Goal: Information Seeking & Learning: Learn about a topic

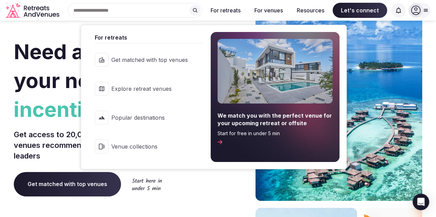
click at [151, 87] on span "Explore retreat venues" at bounding box center [149, 89] width 76 height 8
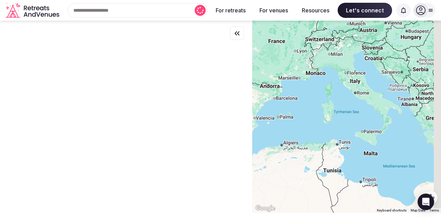
drag, startPoint x: 387, startPoint y: 110, endPoint x: 292, endPoint y: 98, distance: 95.6
click at [292, 98] on div at bounding box center [346, 117] width 189 height 193
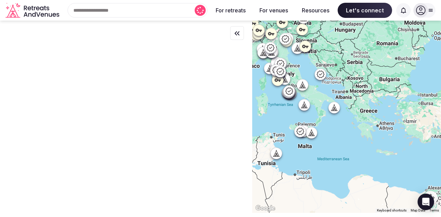
click at [387, 128] on div at bounding box center [346, 117] width 189 height 193
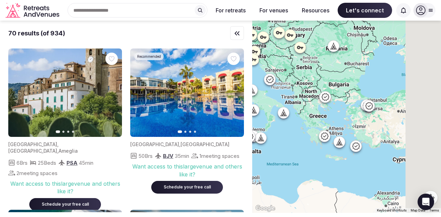
drag, startPoint x: 418, startPoint y: 163, endPoint x: 365, endPoint y: 168, distance: 53.6
click at [365, 168] on div at bounding box center [346, 117] width 189 height 193
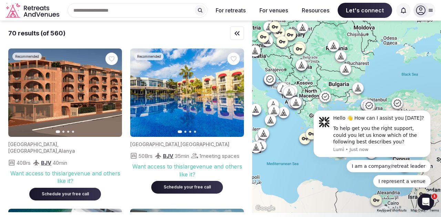
click at [311, 154] on body "Hello 👋 How can I assist you [DATE]? To help get you the right support, could y…" at bounding box center [372, 150] width 132 height 92
click at [309, 156] on body "Hello 👋 How can I assist you [DATE]? To help get you the right support, could y…" at bounding box center [372, 150] width 132 height 92
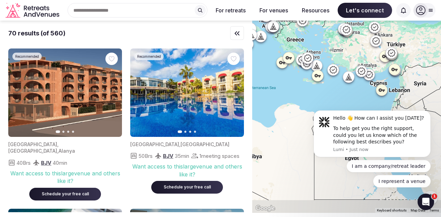
drag, startPoint x: 291, startPoint y: 158, endPoint x: 263, endPoint y: 67, distance: 95.5
click at [263, 67] on div at bounding box center [346, 117] width 189 height 193
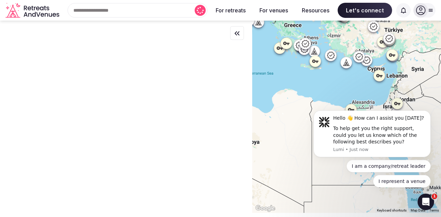
click at [324, 46] on div at bounding box center [346, 117] width 189 height 193
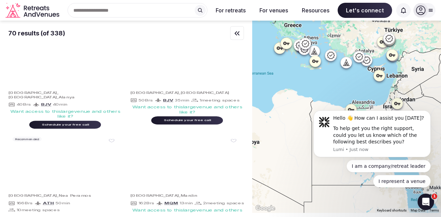
click at [324, 46] on div at bounding box center [346, 117] width 189 height 193
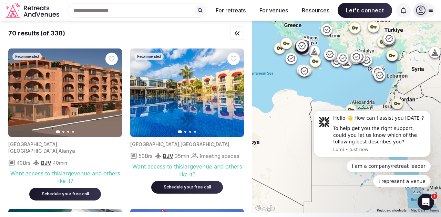
click at [324, 47] on div at bounding box center [320, 51] width 12 height 12
click at [308, 59] on div at bounding box center [346, 117] width 189 height 193
click at [304, 46] on icon at bounding box center [302, 46] width 8 height 8
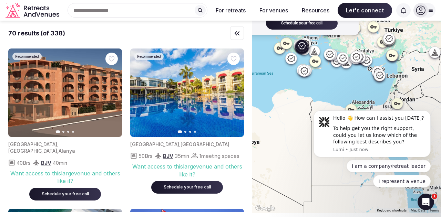
click at [284, 78] on div "Recommended Previous slide Next slide [GEOGRAPHIC_DATA] , [GEOGRAPHIC_DATA] 196…" at bounding box center [346, 117] width 189 height 193
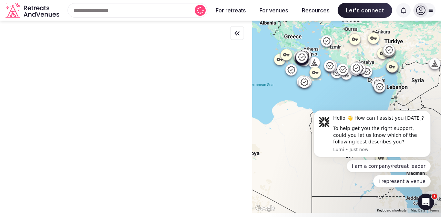
click at [298, 40] on div at bounding box center [346, 117] width 189 height 193
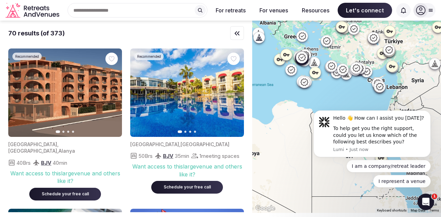
click at [305, 40] on icon at bounding box center [302, 36] width 8 height 8
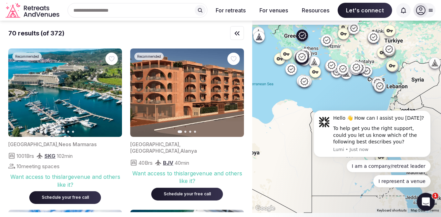
click at [421, 203] on icon "Open Intercom Messenger" at bounding box center [424, 201] width 11 height 11
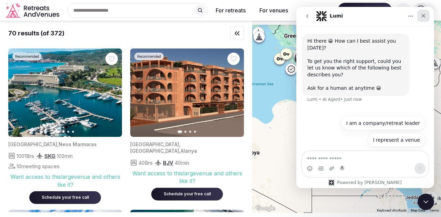
click at [426, 16] on icon "Close" at bounding box center [424, 16] width 6 height 6
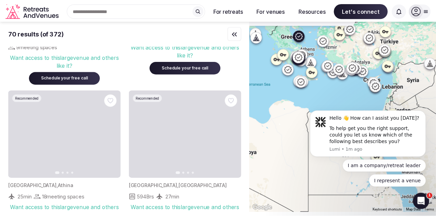
scroll to position [1556, 0]
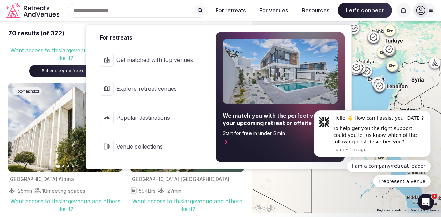
click at [148, 118] on span "Popular destinations" at bounding box center [154, 118] width 76 height 8
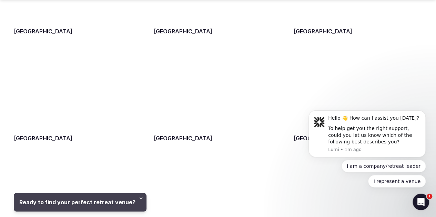
scroll to position [691, 0]
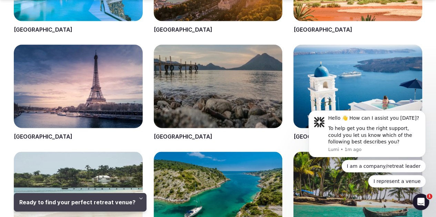
click at [295, 71] on span at bounding box center [357, 93] width 129 height 96
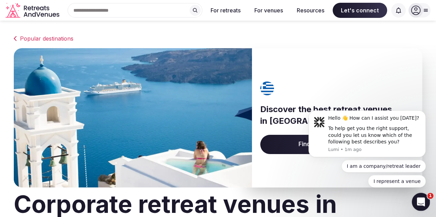
click at [421, 201] on icon "Open Intercom Messenger" at bounding box center [419, 201] width 11 height 11
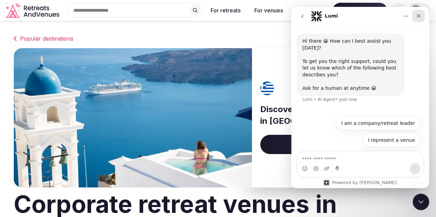
click at [419, 15] on icon "Close" at bounding box center [419, 16] width 4 height 4
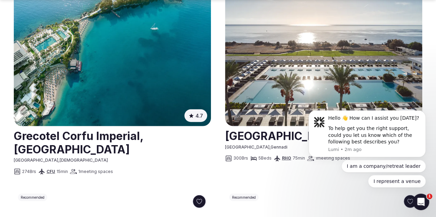
scroll to position [917, 0]
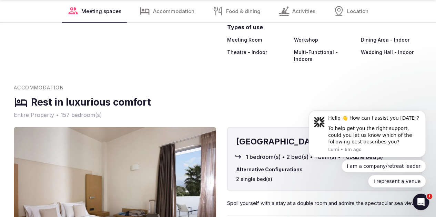
scroll to position [1083, 0]
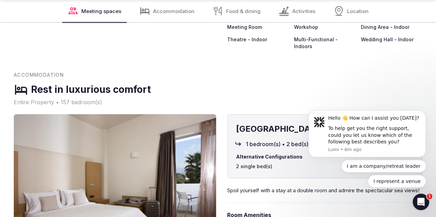
click at [177, 13] on span "Accommodation" at bounding box center [173, 11] width 41 height 7
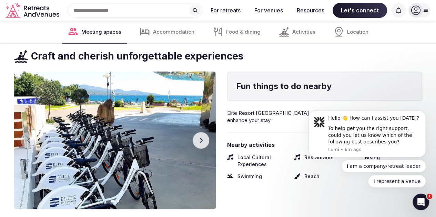
scroll to position [0, 0]
